Goal: Task Accomplishment & Management: Manage account settings

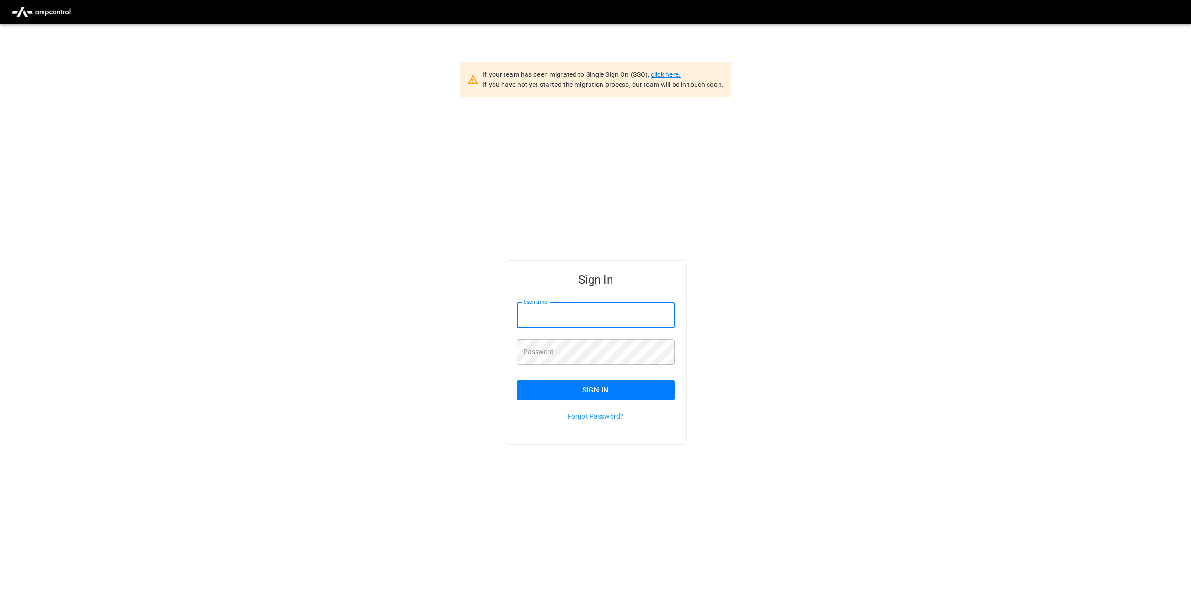
type input "********"
click at [666, 78] on link "click here." at bounding box center [666, 75] width 30 height 8
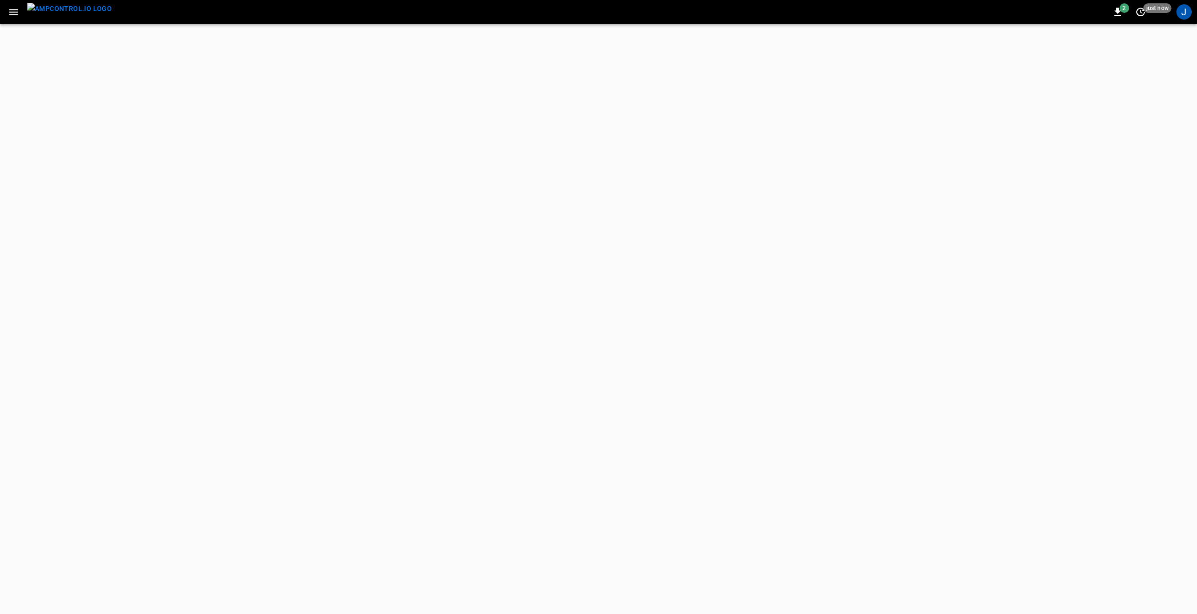
click at [11, 13] on icon "button" at bounding box center [14, 12] width 12 height 12
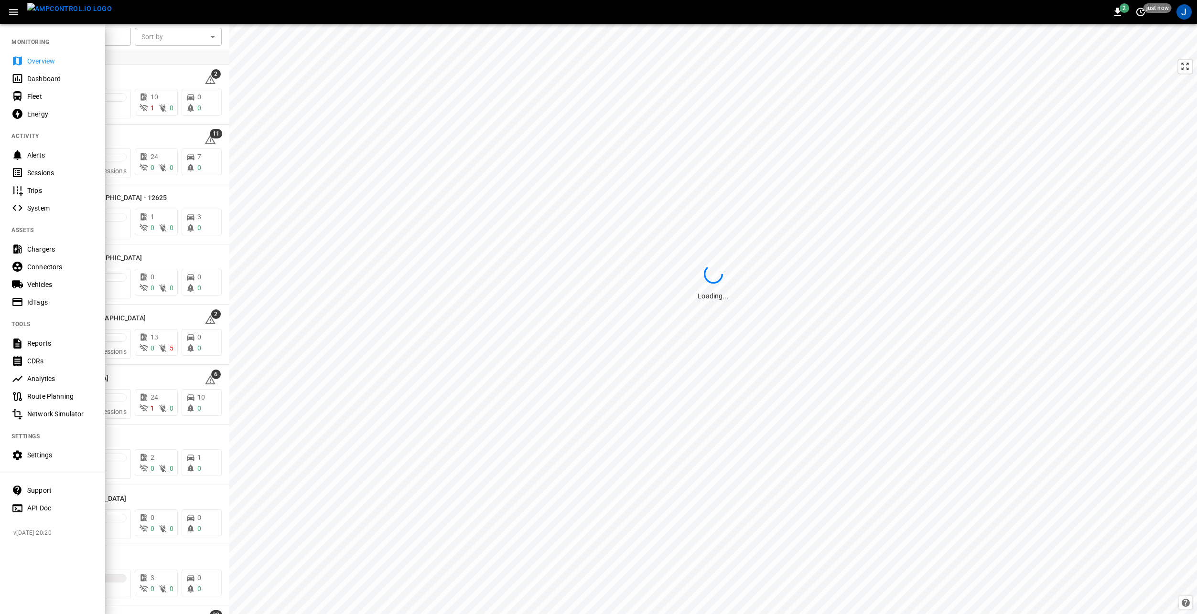
click at [51, 455] on div "Settings" at bounding box center [60, 455] width 66 height 10
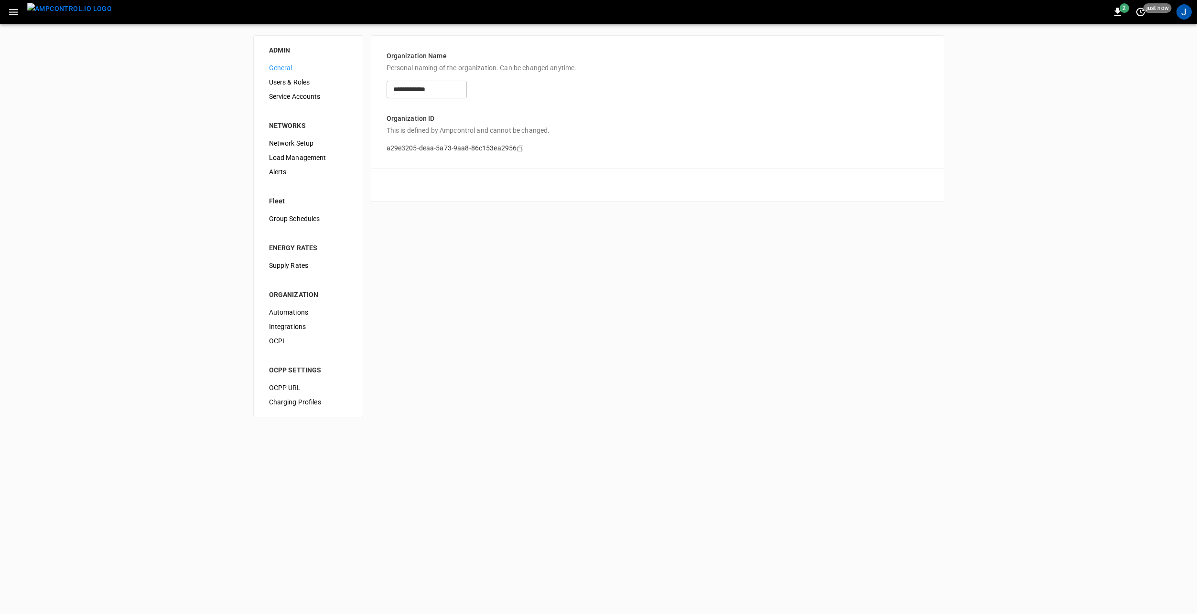
click at [12, 10] on icon "button" at bounding box center [14, 12] width 12 height 12
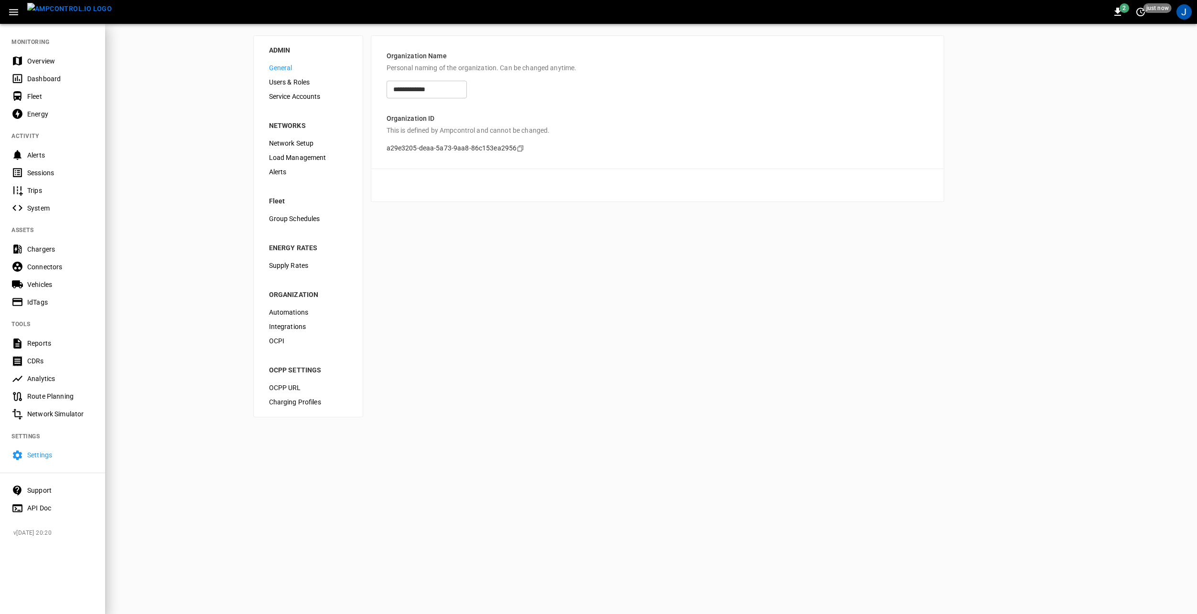
click at [56, 13] on img "menu" at bounding box center [69, 9] width 85 height 12
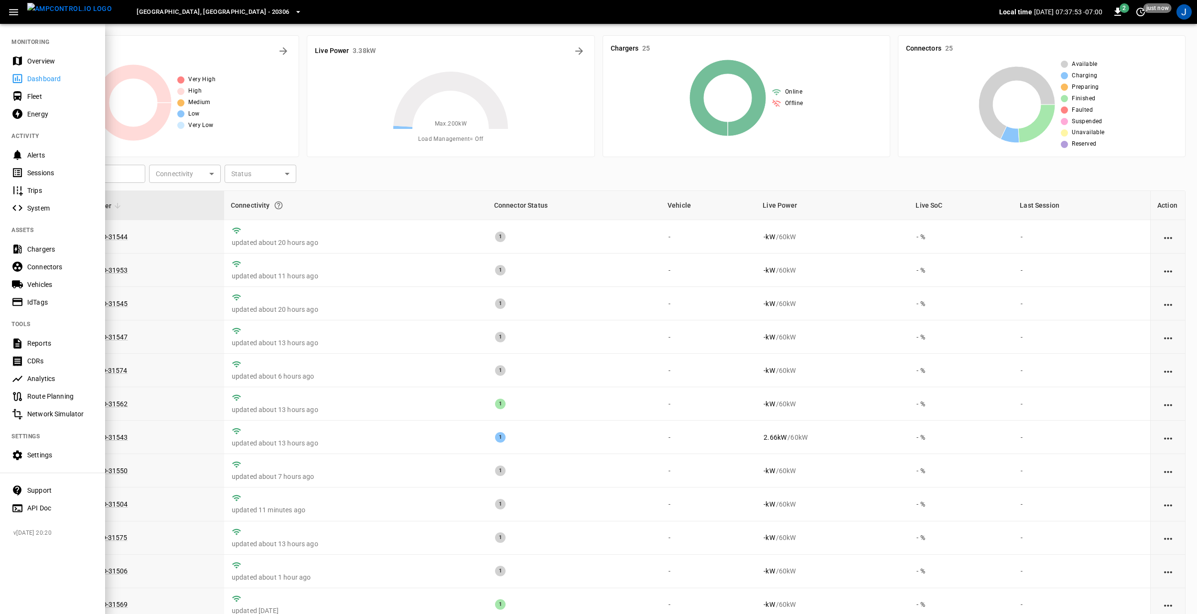
click at [35, 48] on nav "MONITORING Overview Dashboard Fleet Energy ACTIVITY Alerts Sessions Trips Syste…" at bounding box center [52, 272] width 105 height 498
click at [46, 59] on div "Overview" at bounding box center [60, 61] width 66 height 10
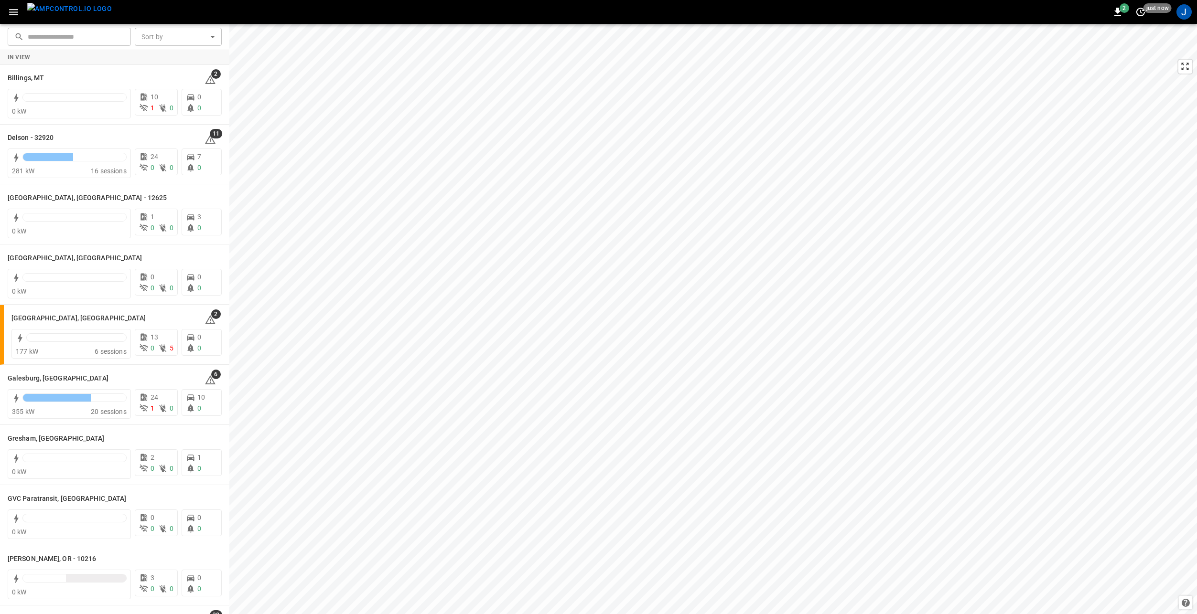
click at [16, 11] on icon "button" at bounding box center [14, 12] width 12 height 12
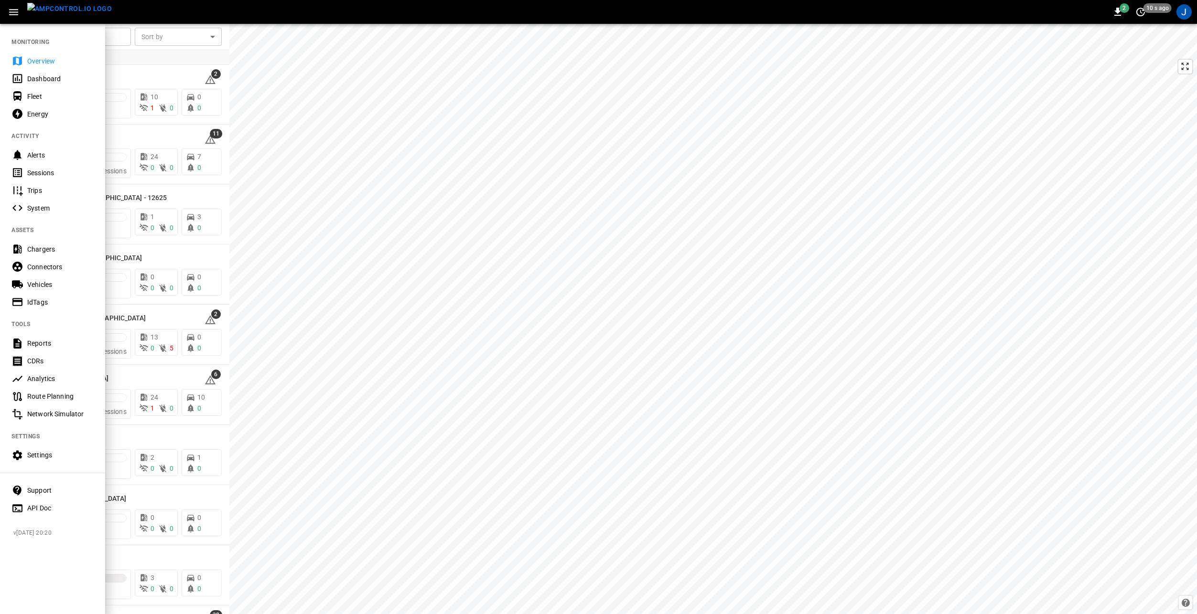
click at [44, 458] on div "Settings" at bounding box center [60, 455] width 66 height 10
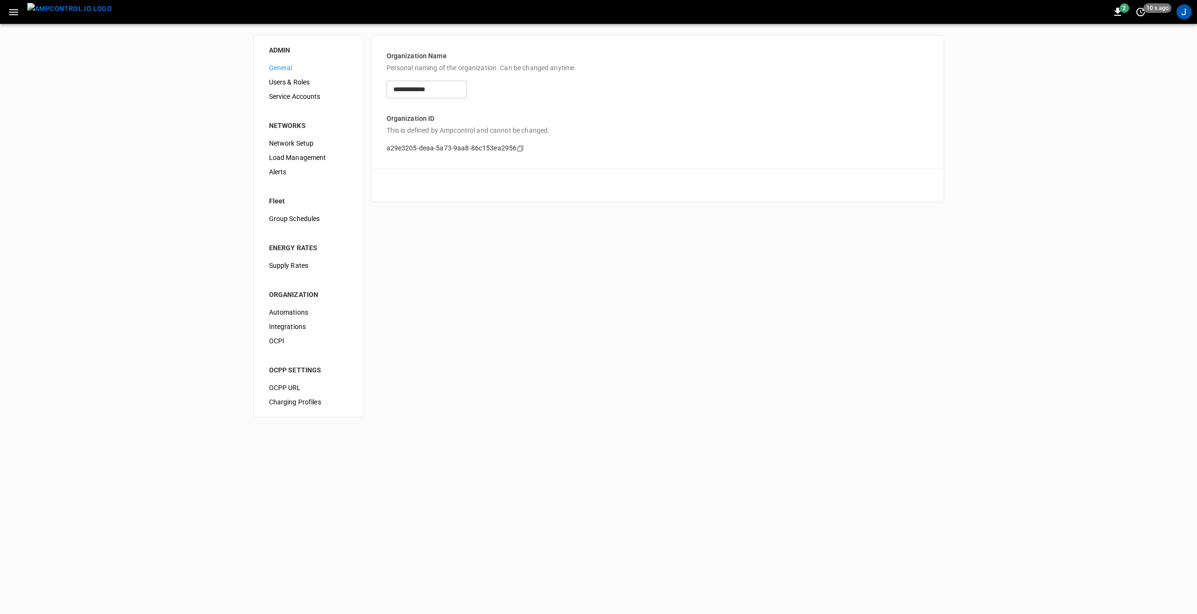
click at [298, 328] on span "Integrations" at bounding box center [308, 327] width 78 height 10
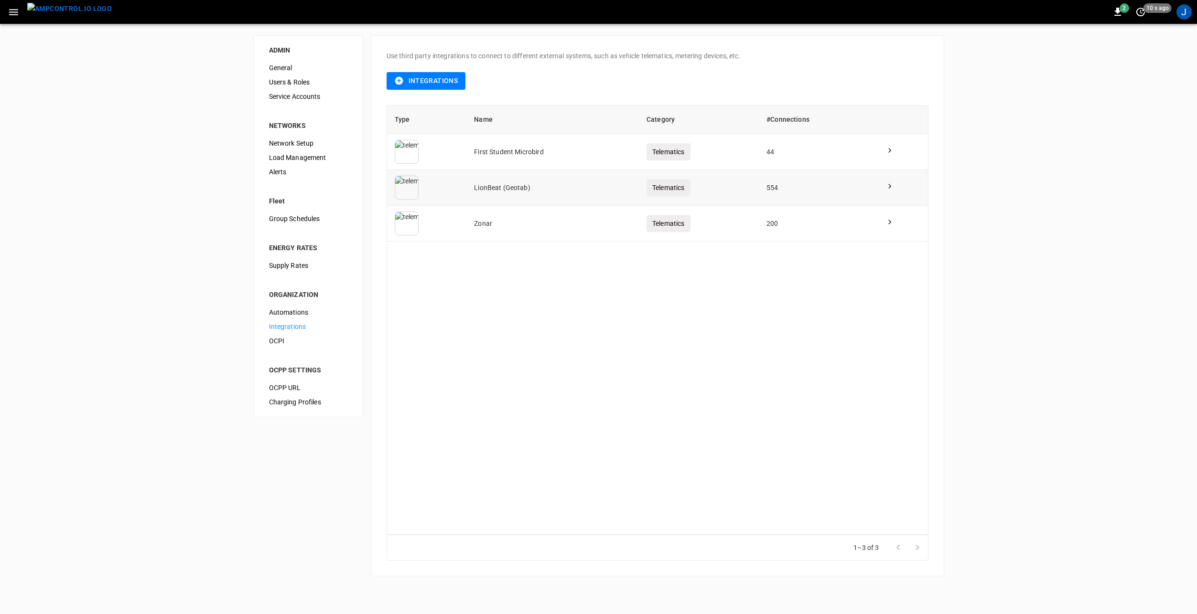
click at [889, 183] on icon at bounding box center [890, 187] width 10 height 10
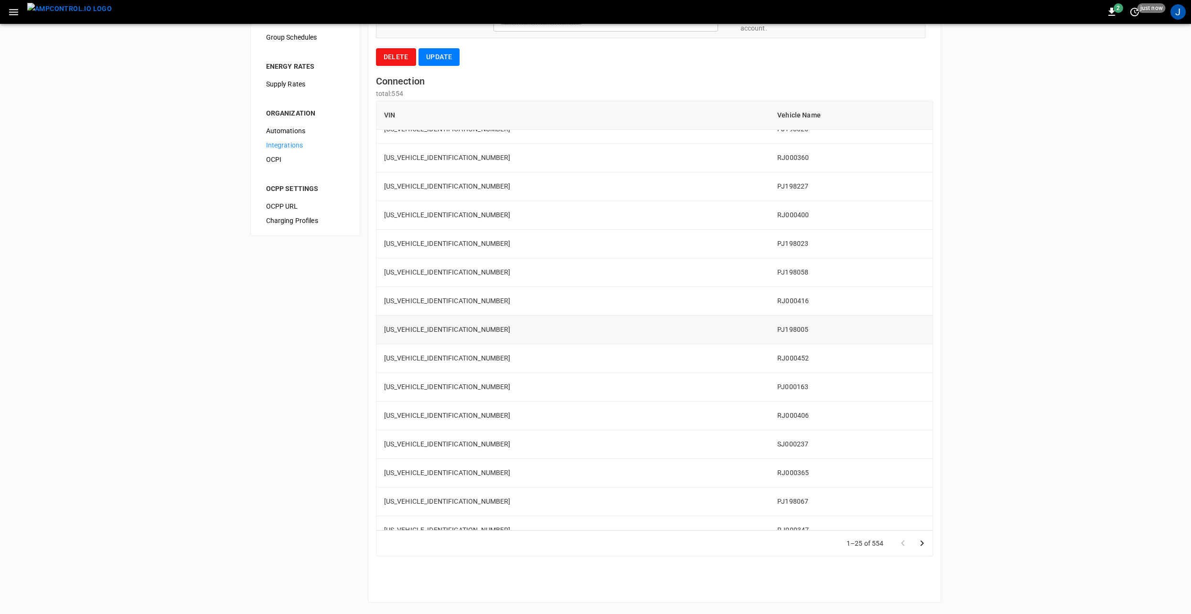
scroll to position [316, 0]
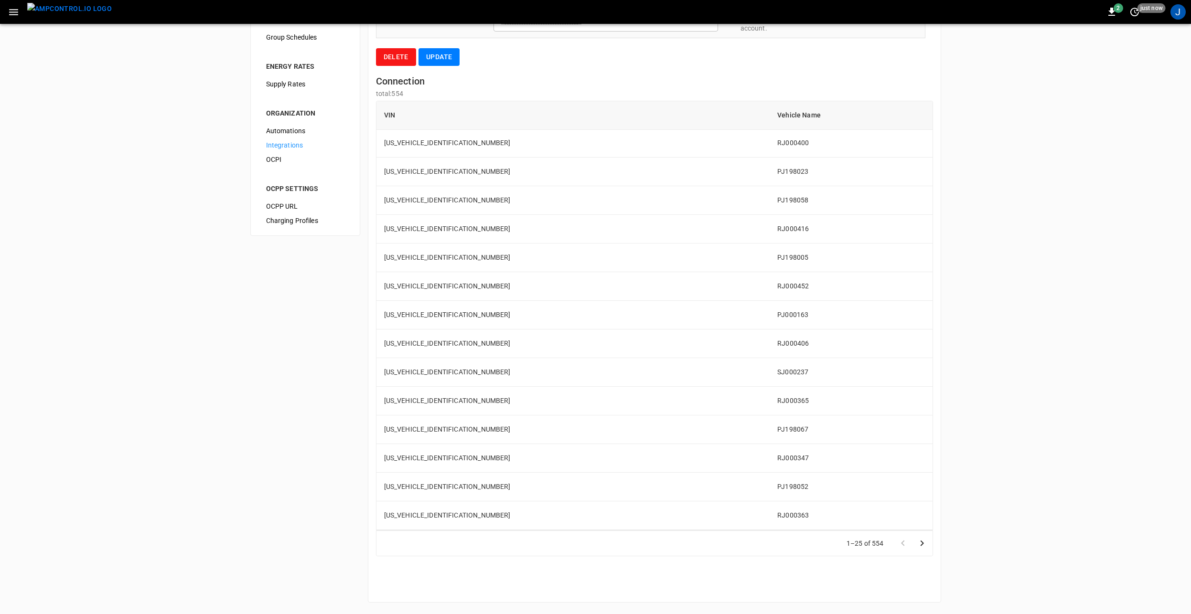
click at [921, 545] on icon "Go to next page" at bounding box center [921, 544] width 3 height 6
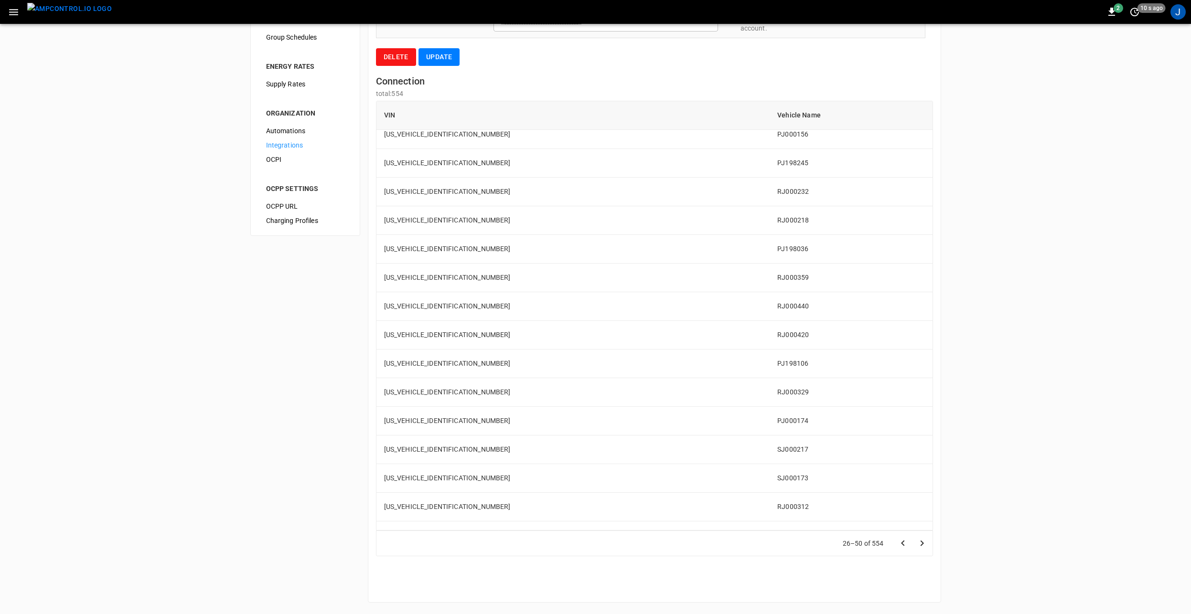
click at [919, 547] on icon "Go to next page" at bounding box center [921, 543] width 11 height 11
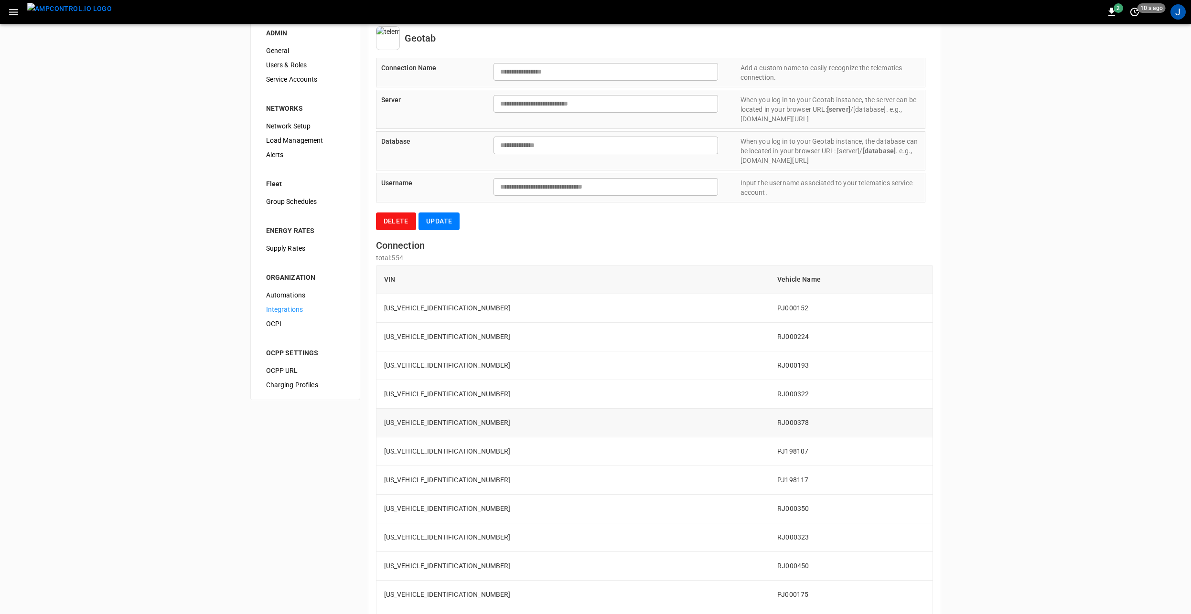
scroll to position [0, 0]
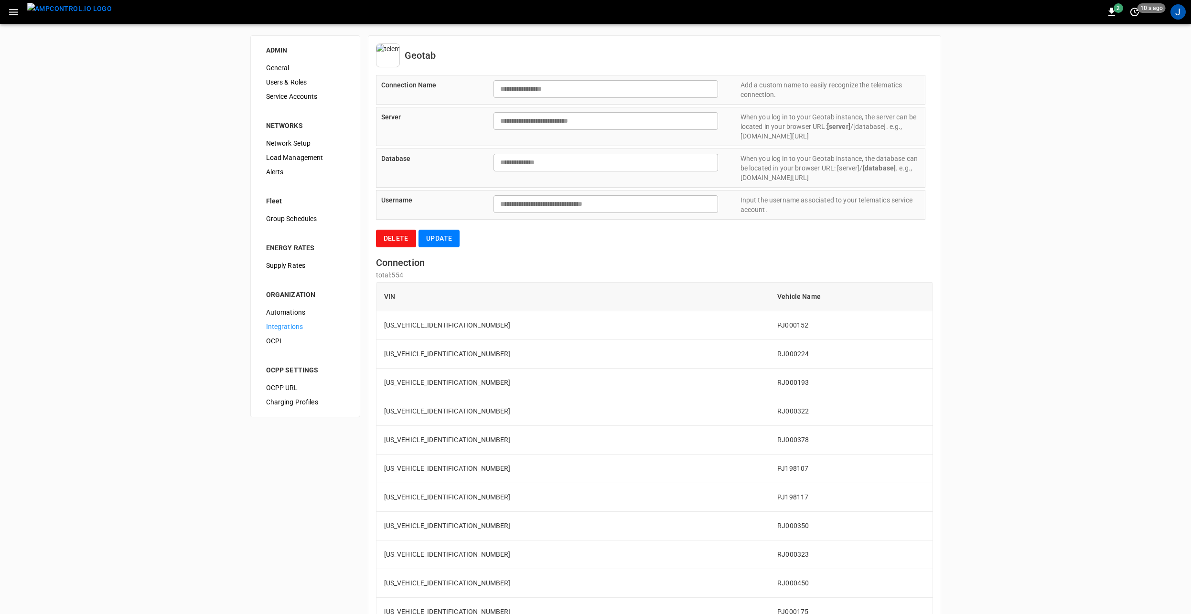
click at [1011, 284] on div "**********" at bounding box center [595, 410] width 1191 height 772
click at [43, 15] on img "menu" at bounding box center [69, 9] width 85 height 12
